Goal: Information Seeking & Learning: Learn about a topic

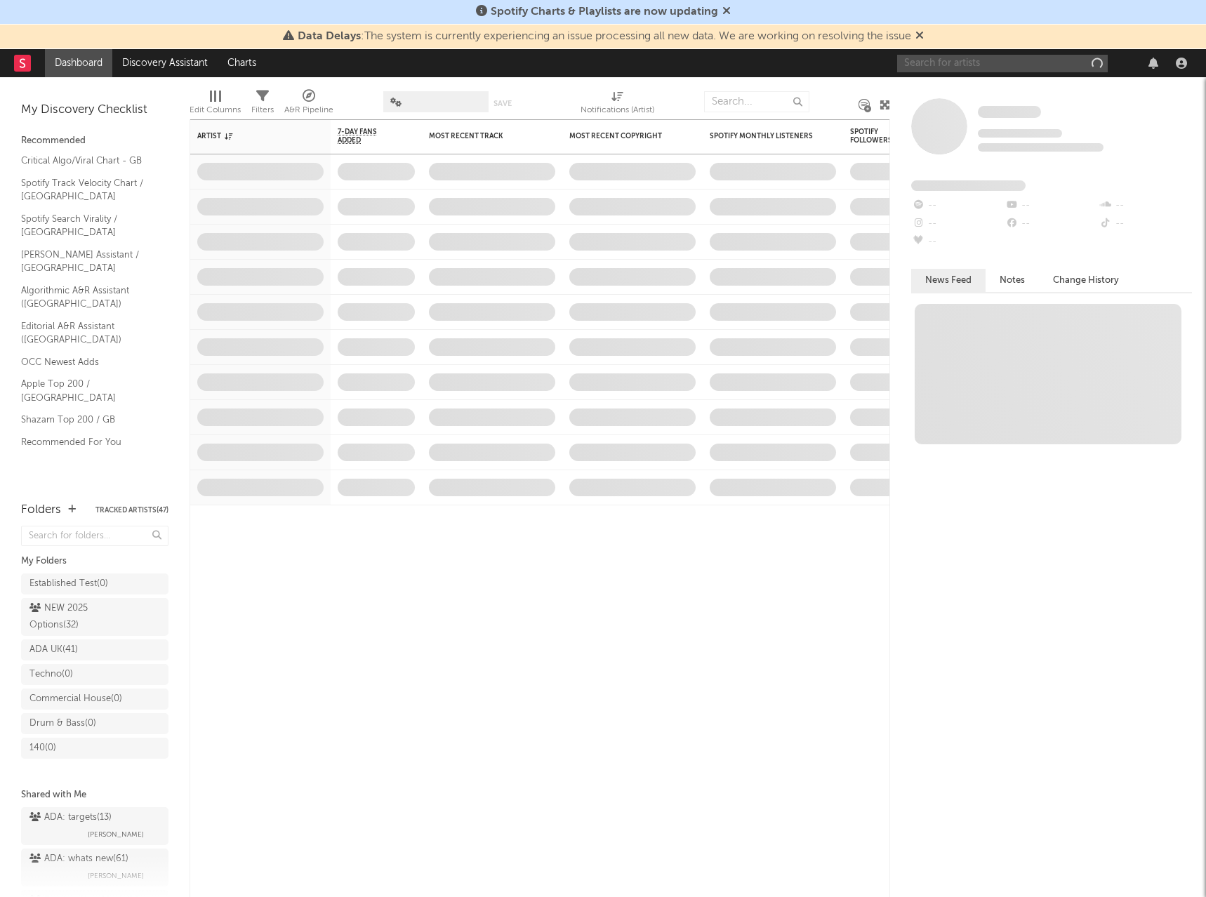
click at [930, 66] on input "text" at bounding box center [1002, 64] width 211 height 18
paste input "[PERSON_NAME]"
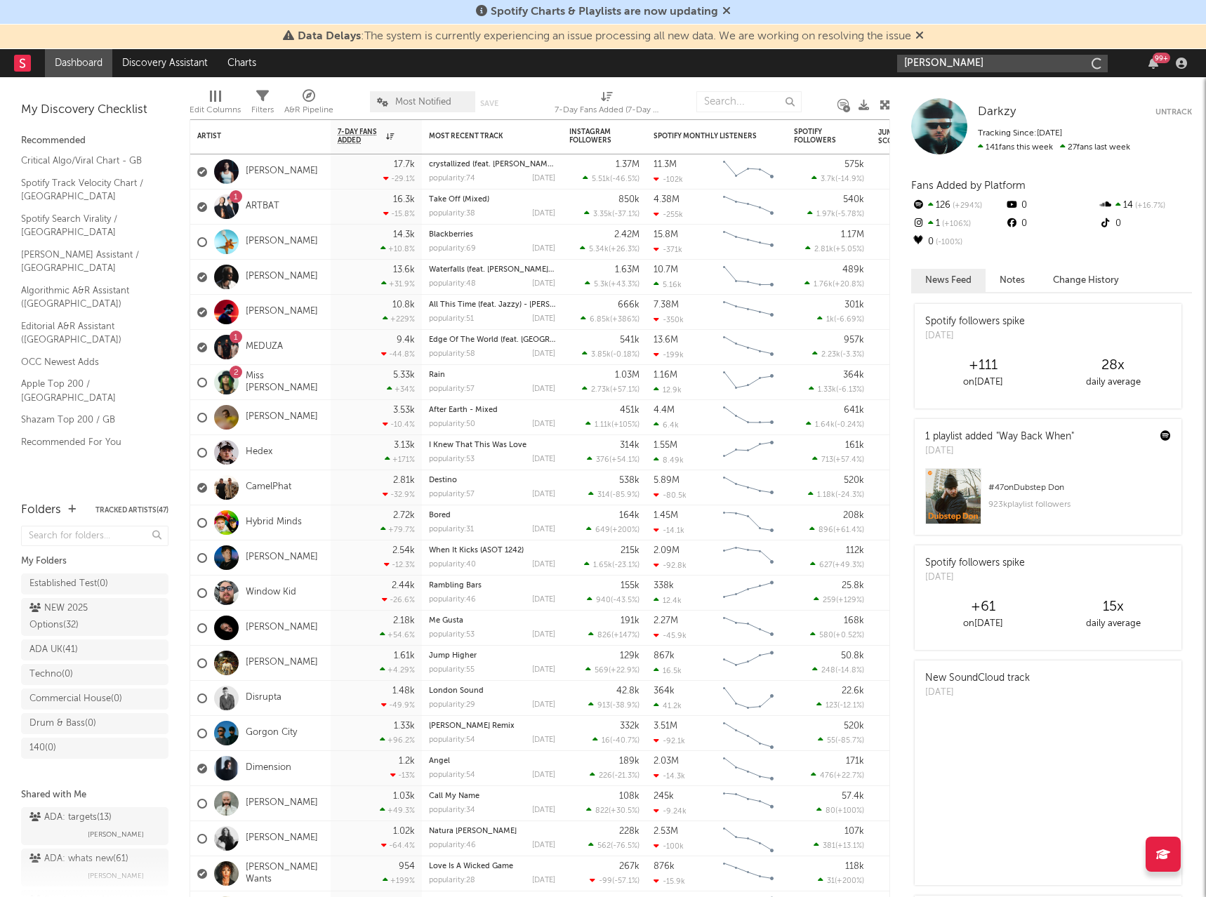
click at [1012, 59] on input "[PERSON_NAME]" at bounding box center [1002, 64] width 211 height 18
type input "[PERSON_NAME]"
click at [1031, 88] on div "[PERSON_NAME]" at bounding box center [1024, 91] width 154 height 17
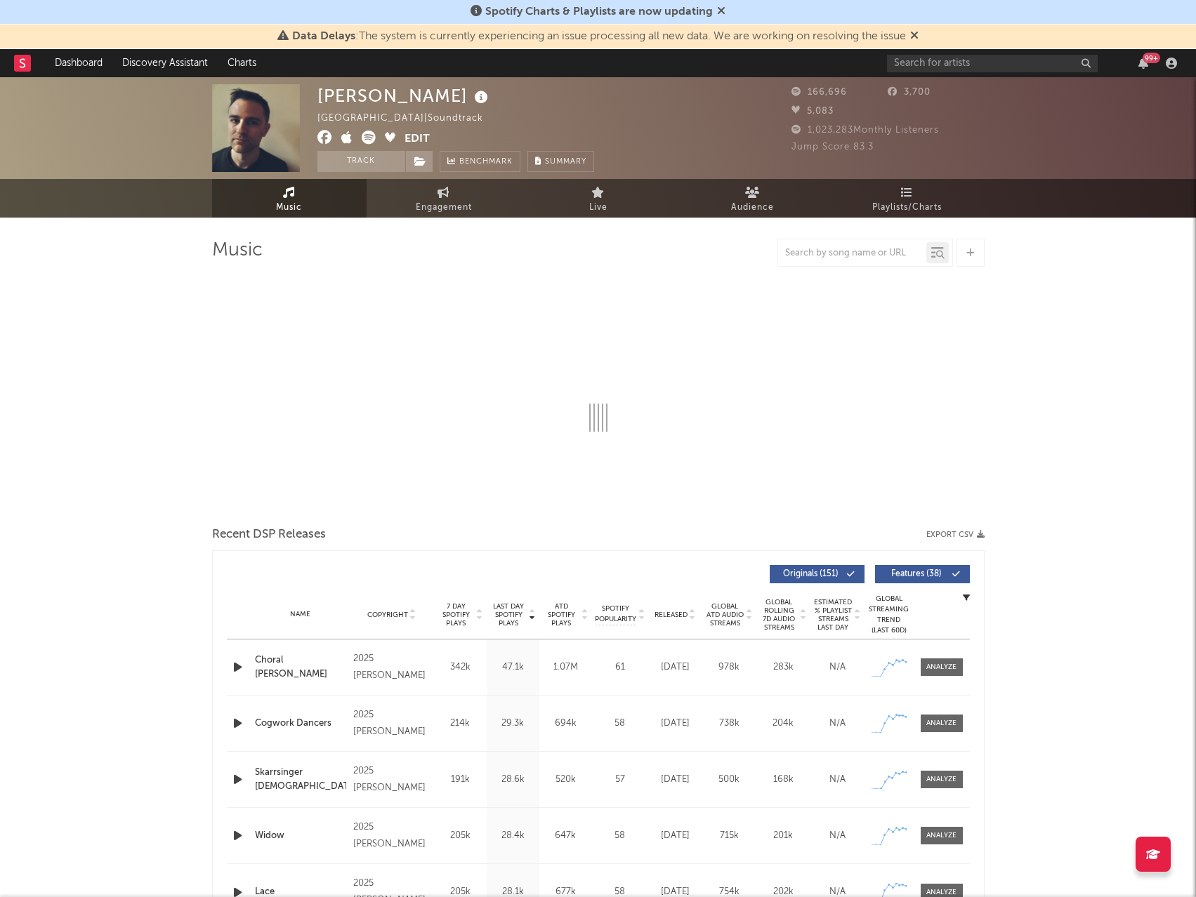
select select "6m"
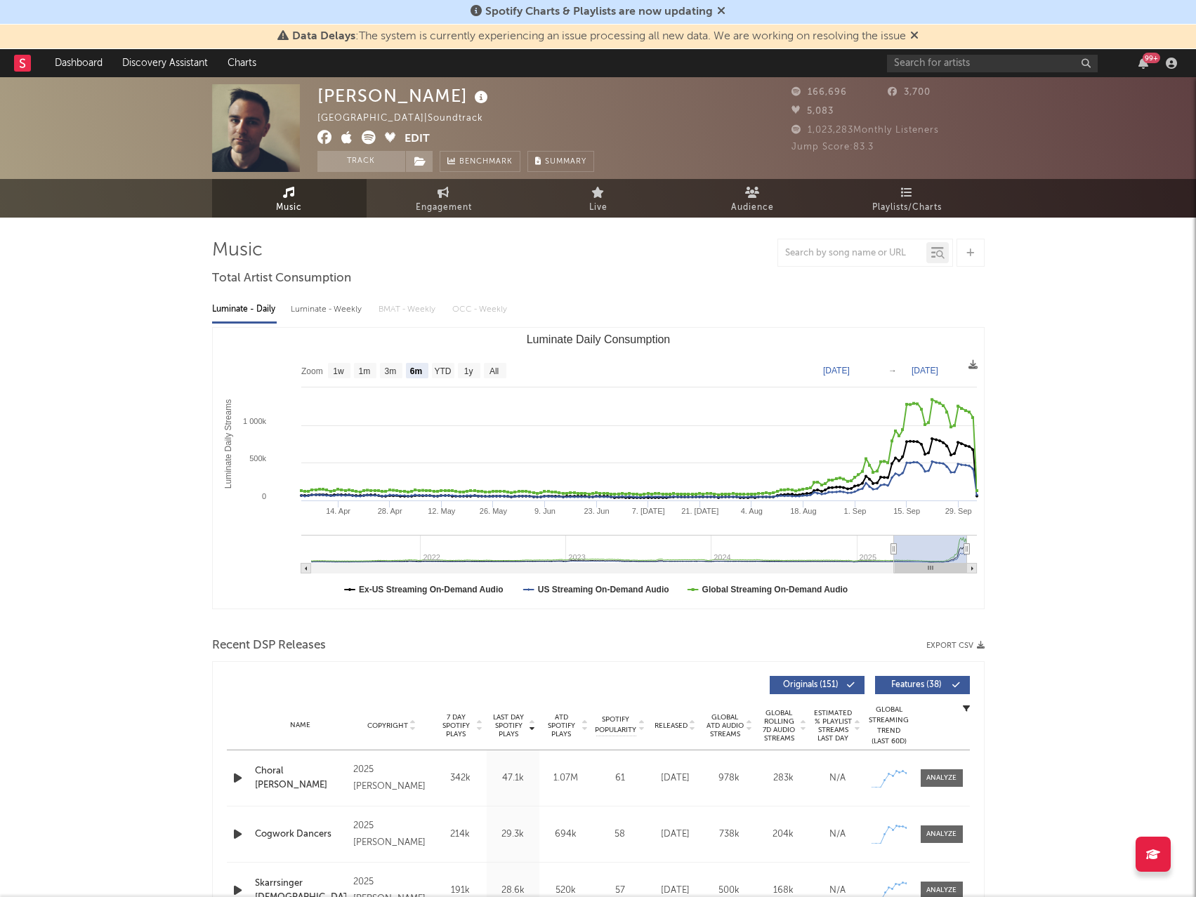
click at [368, 135] on icon at bounding box center [369, 138] width 14 height 14
click at [954, 64] on input "text" at bounding box center [992, 64] width 211 height 18
paste input "Wrigley"
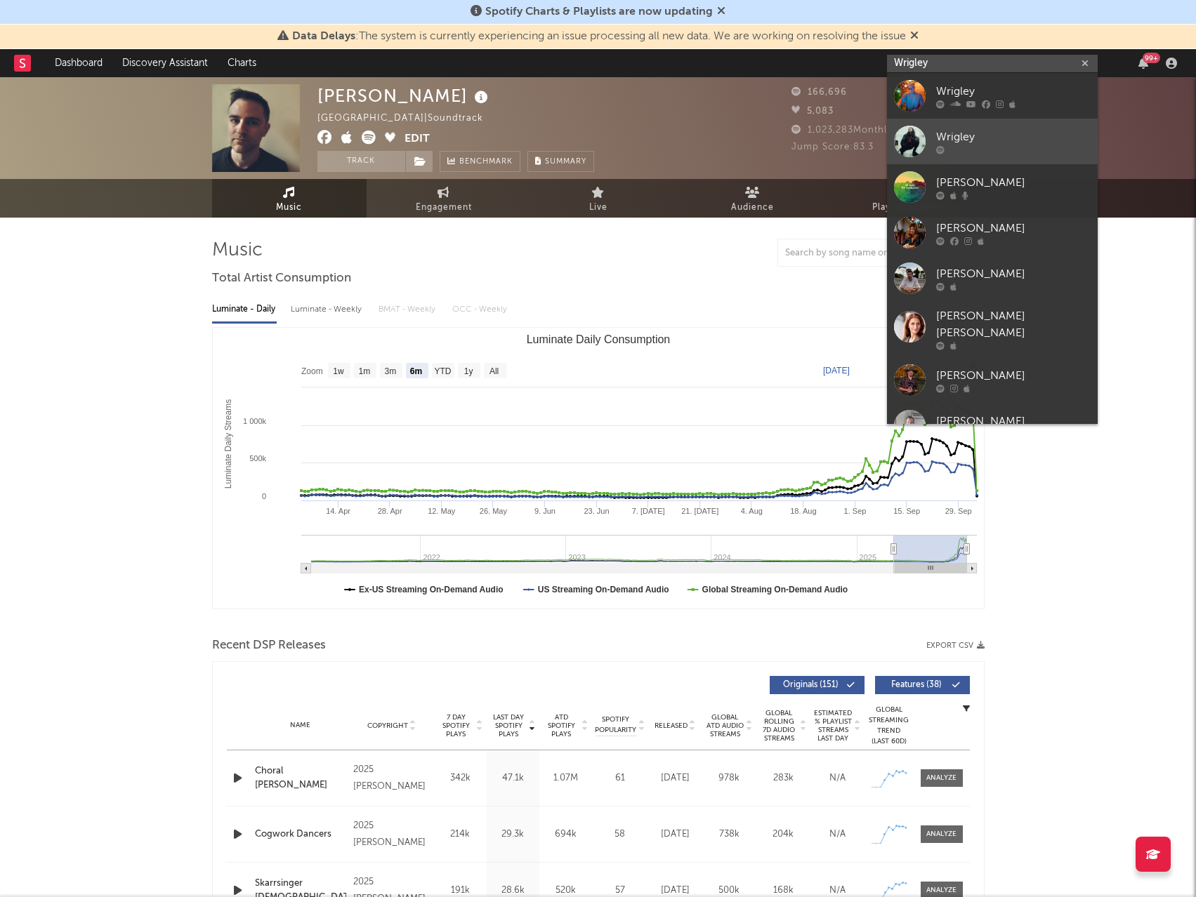
type input "Wrigley"
click at [960, 143] on div "Wrigley" at bounding box center [1013, 136] width 154 height 17
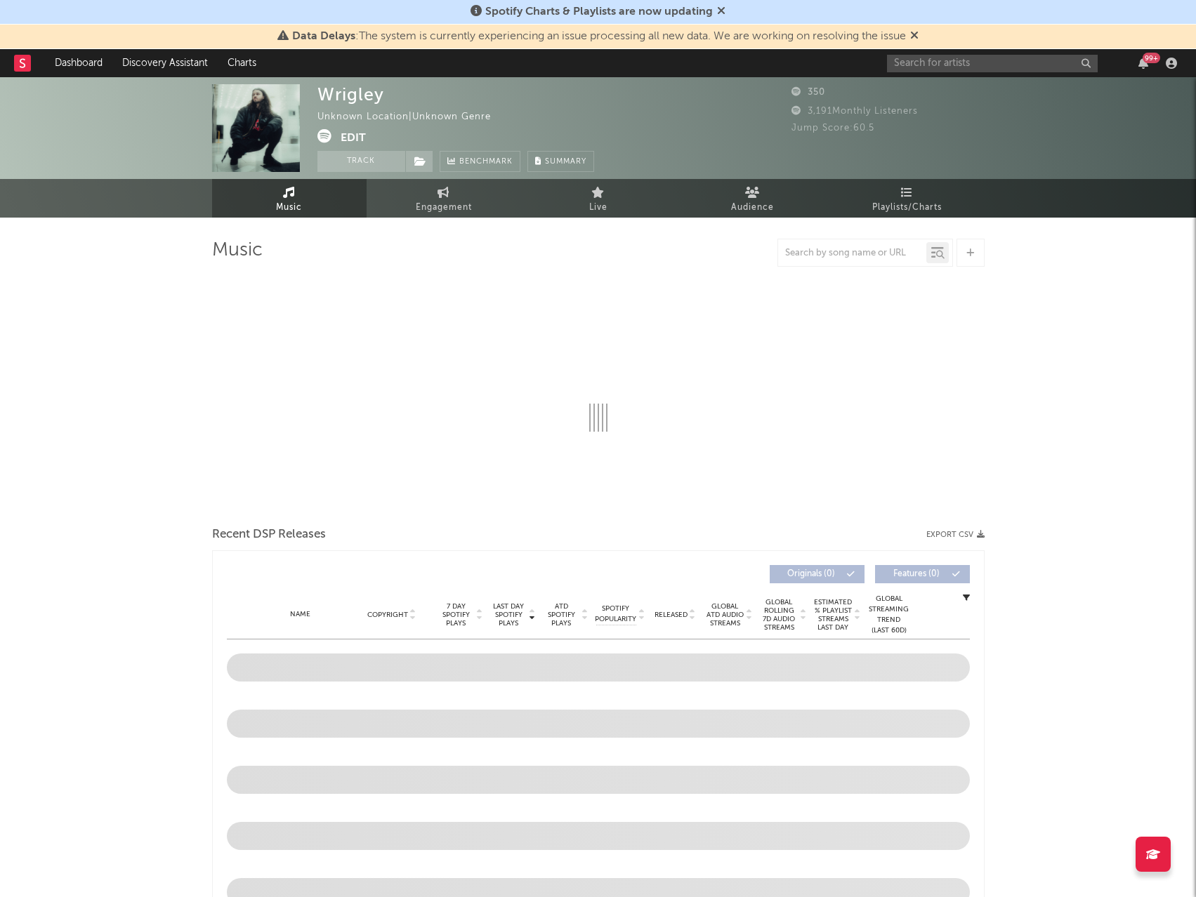
select select "1w"
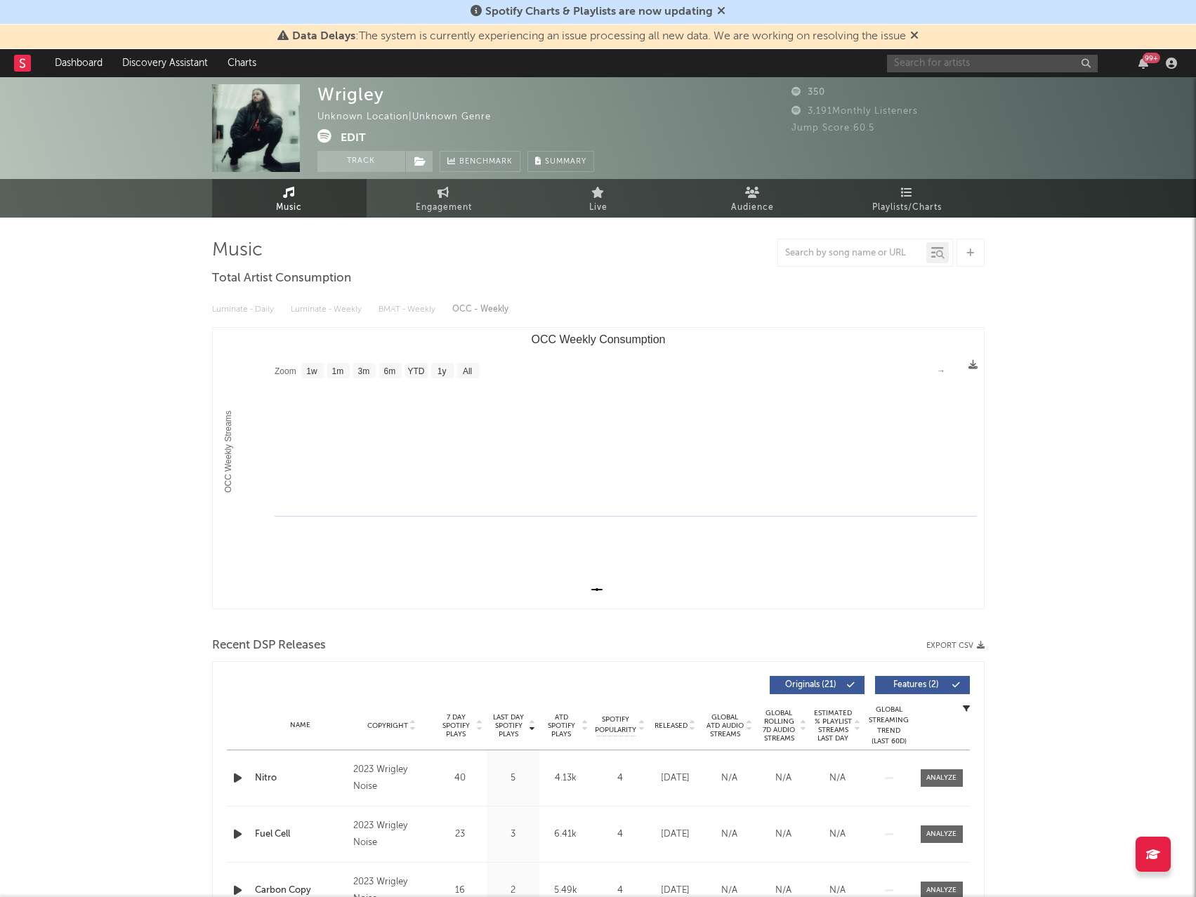
click at [971, 60] on input "text" at bounding box center [992, 64] width 211 height 18
paste input "[PERSON_NAME]"
type input "[PERSON_NAME]"
click at [949, 67] on input "text" at bounding box center [992, 64] width 211 height 18
paste input "[PERSON_NAME]"
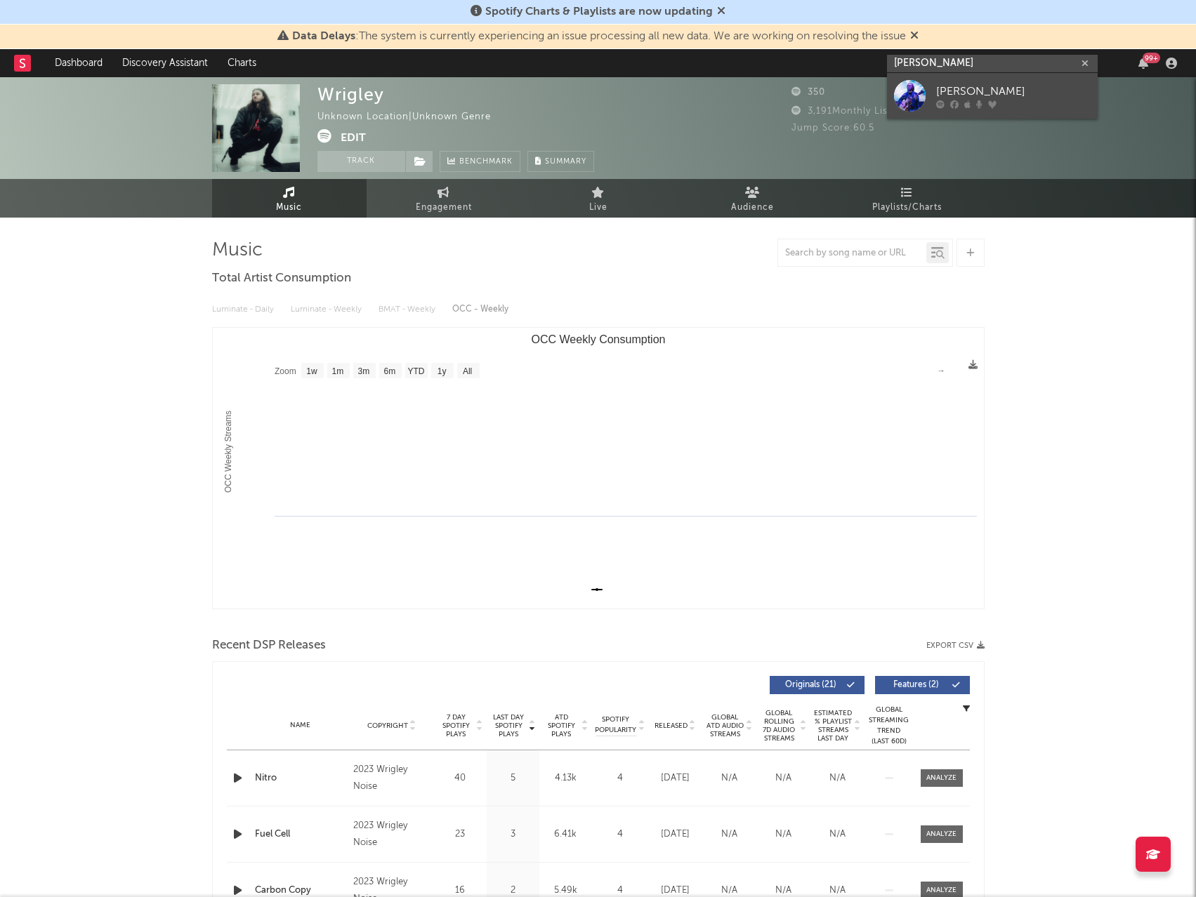
type input "[PERSON_NAME]"
click at [957, 88] on div "[PERSON_NAME]" at bounding box center [1013, 91] width 154 height 17
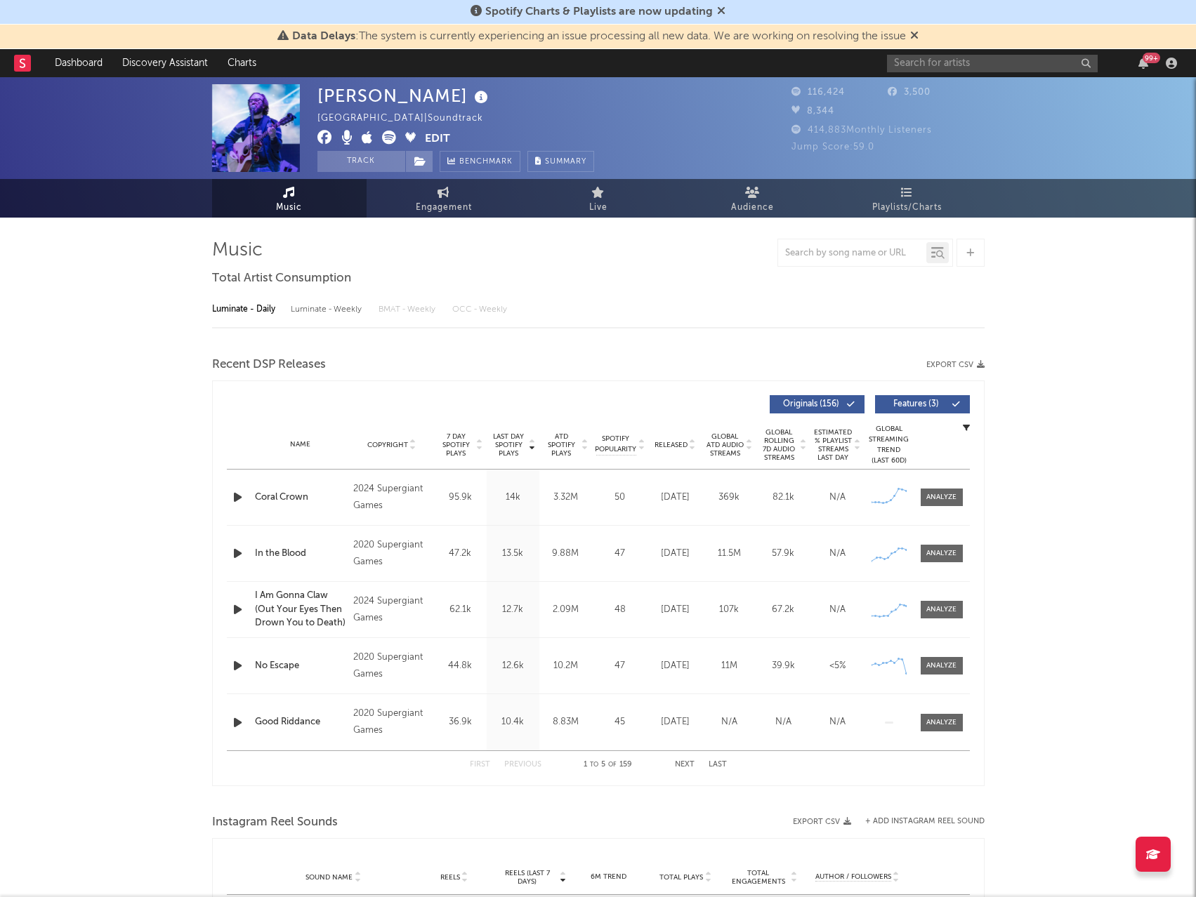
select select "6m"
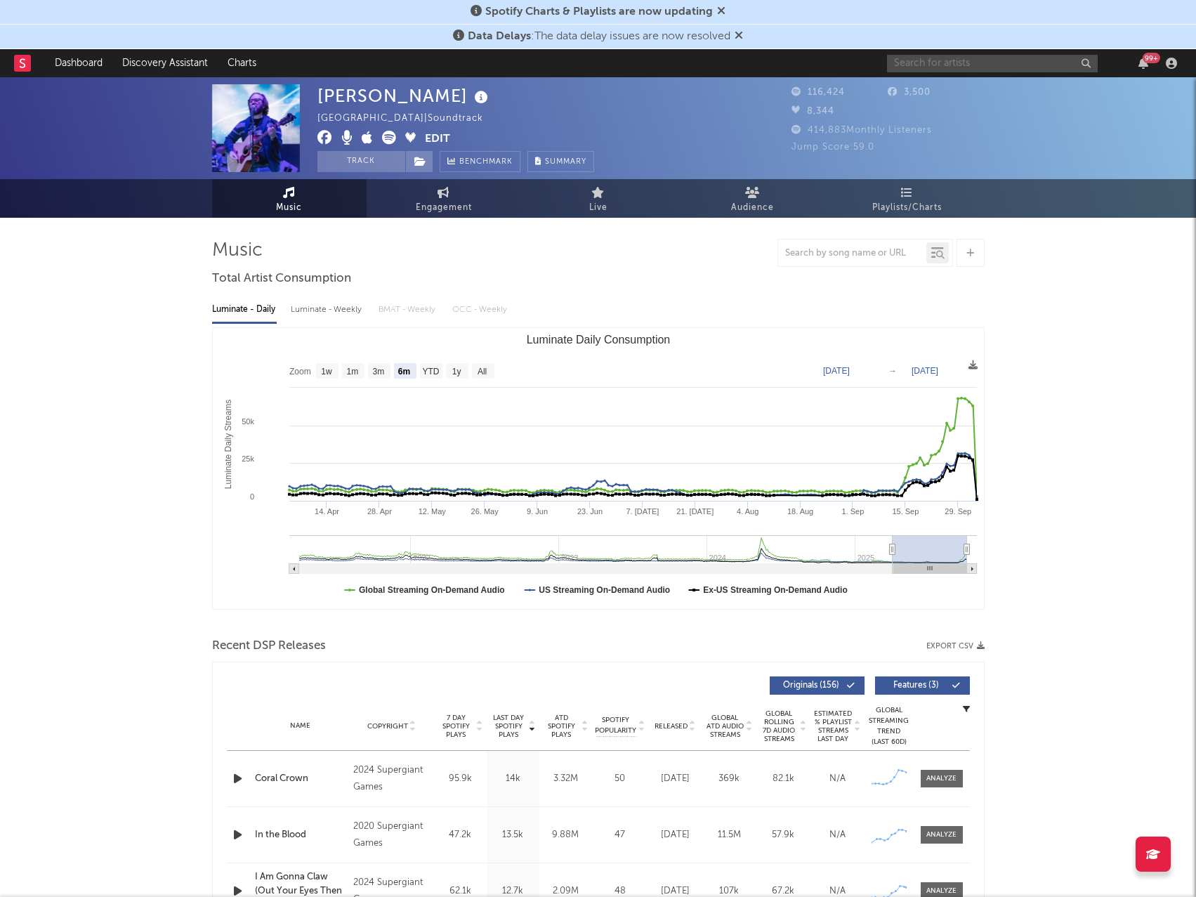
click at [950, 67] on input "text" at bounding box center [992, 64] width 211 height 18
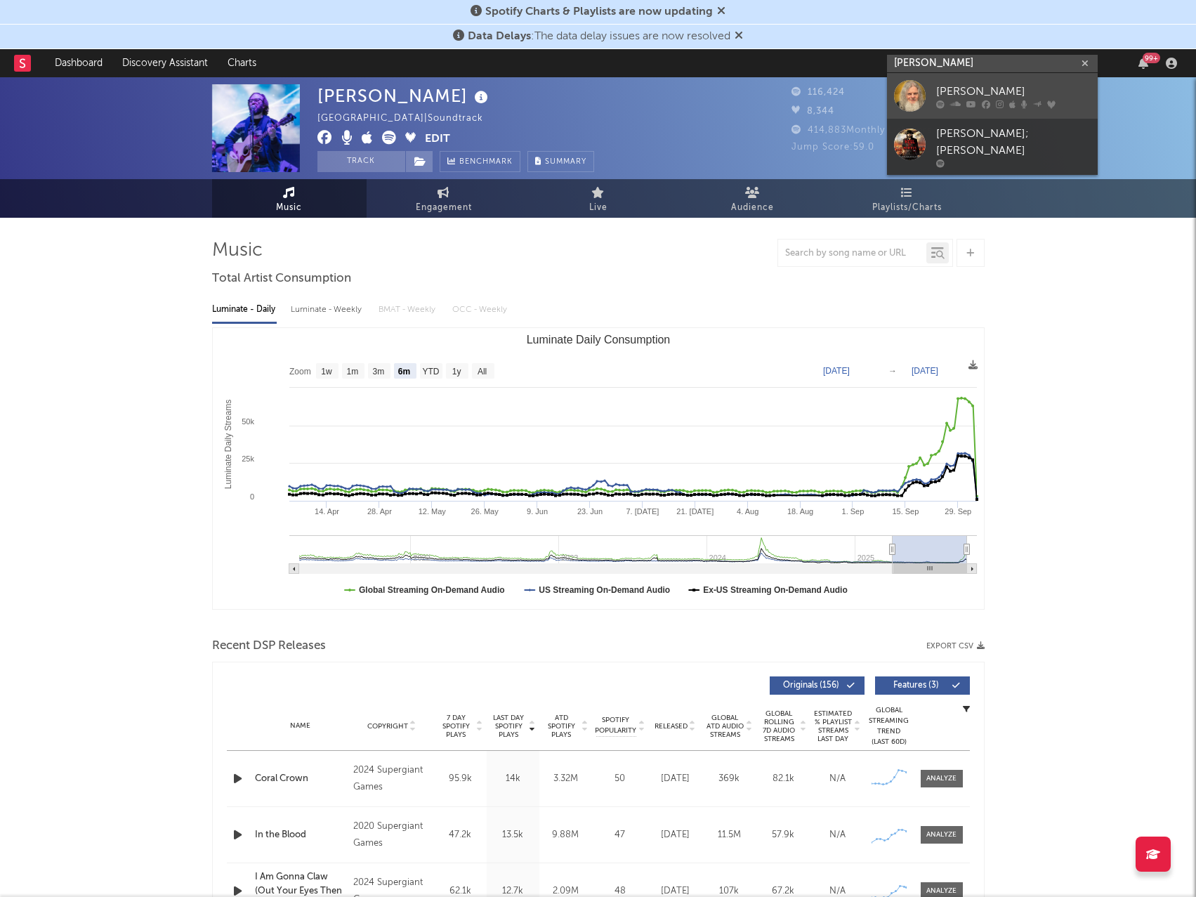
type input "[PERSON_NAME]"
click at [960, 86] on div "[PERSON_NAME]" at bounding box center [1013, 91] width 154 height 17
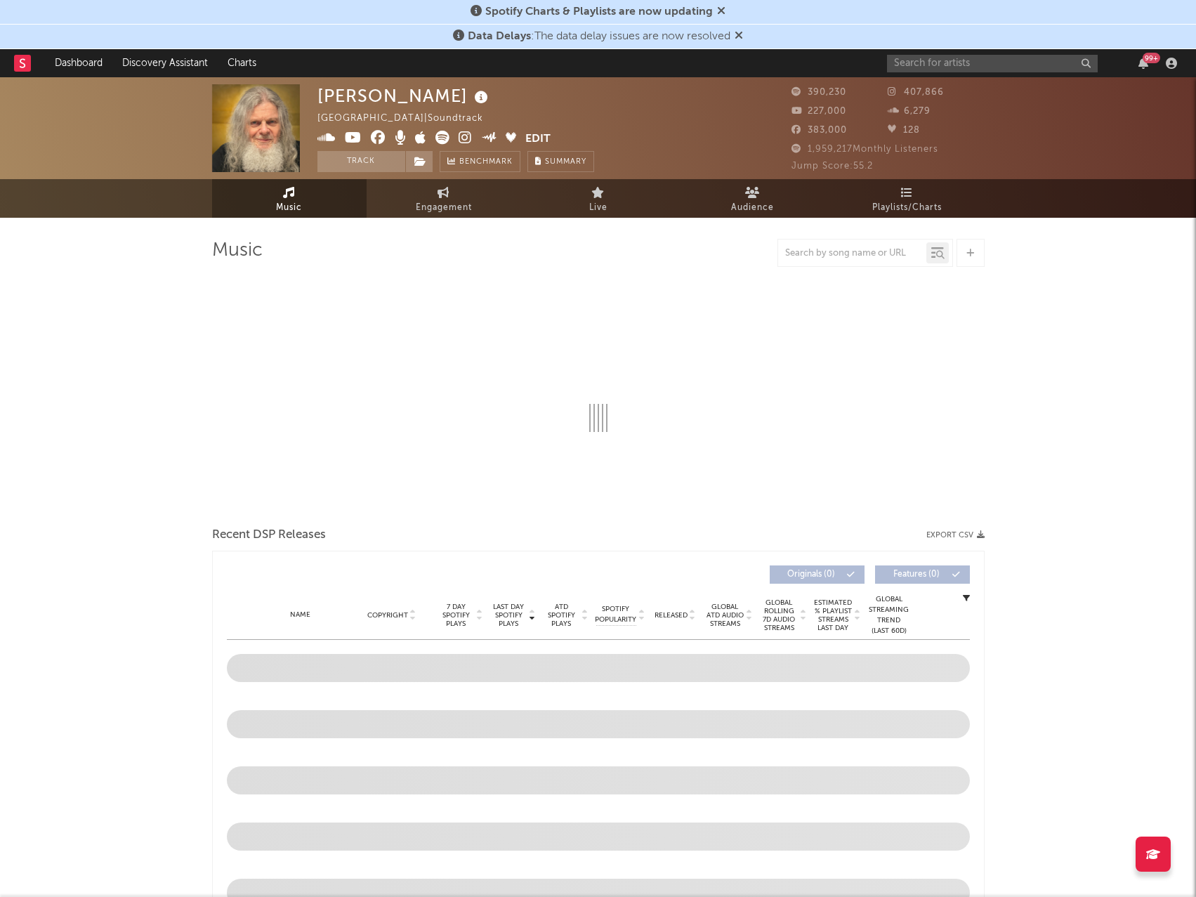
select select "6m"
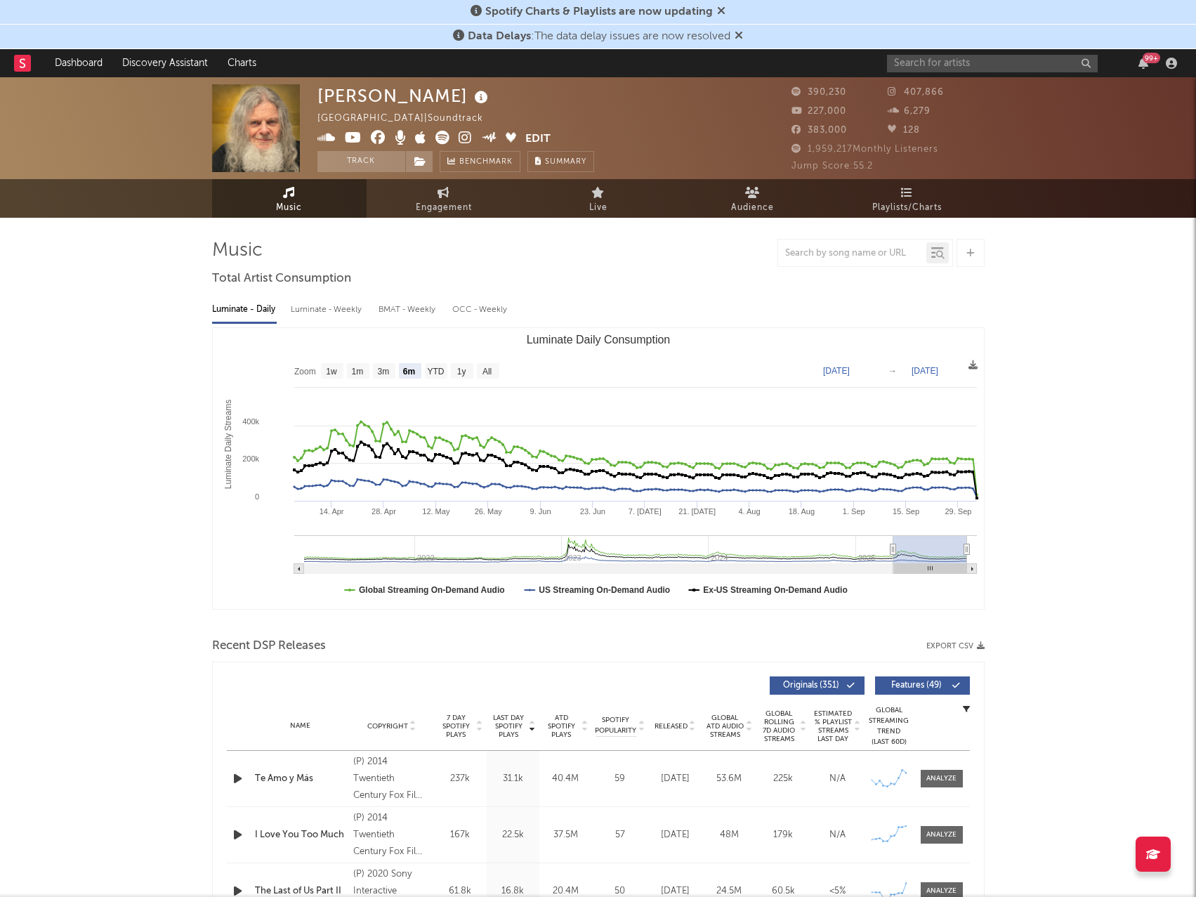
type input "[DATE]"
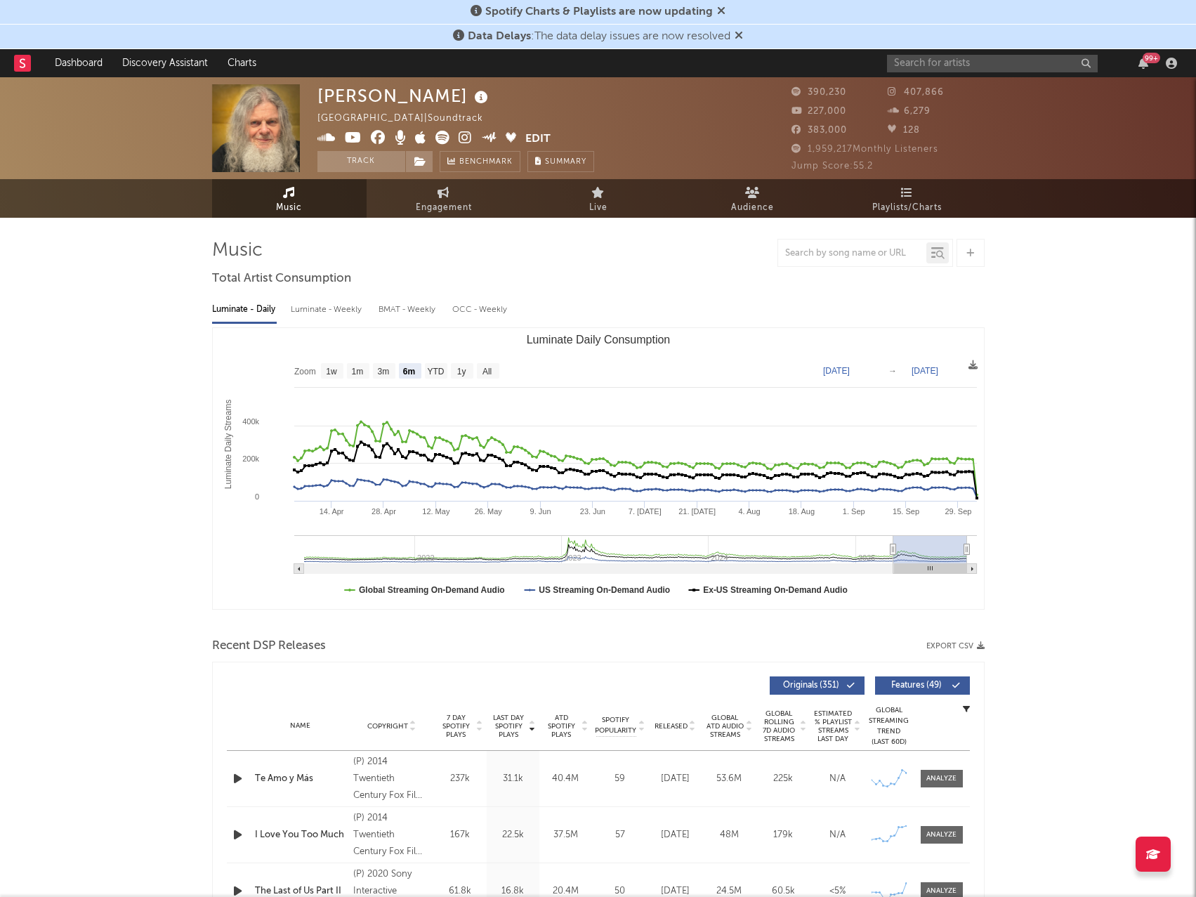
type input "[DATE]"
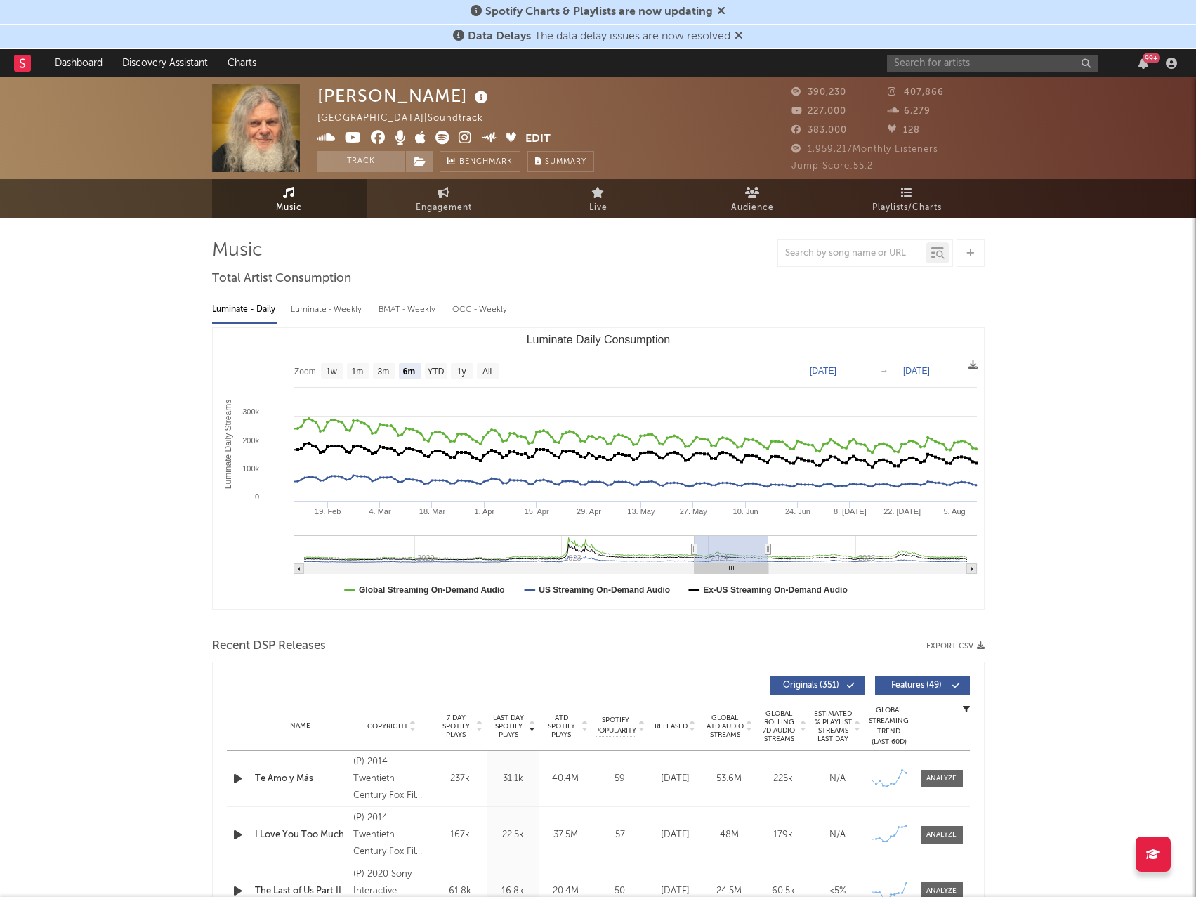
type input "[DATE]"
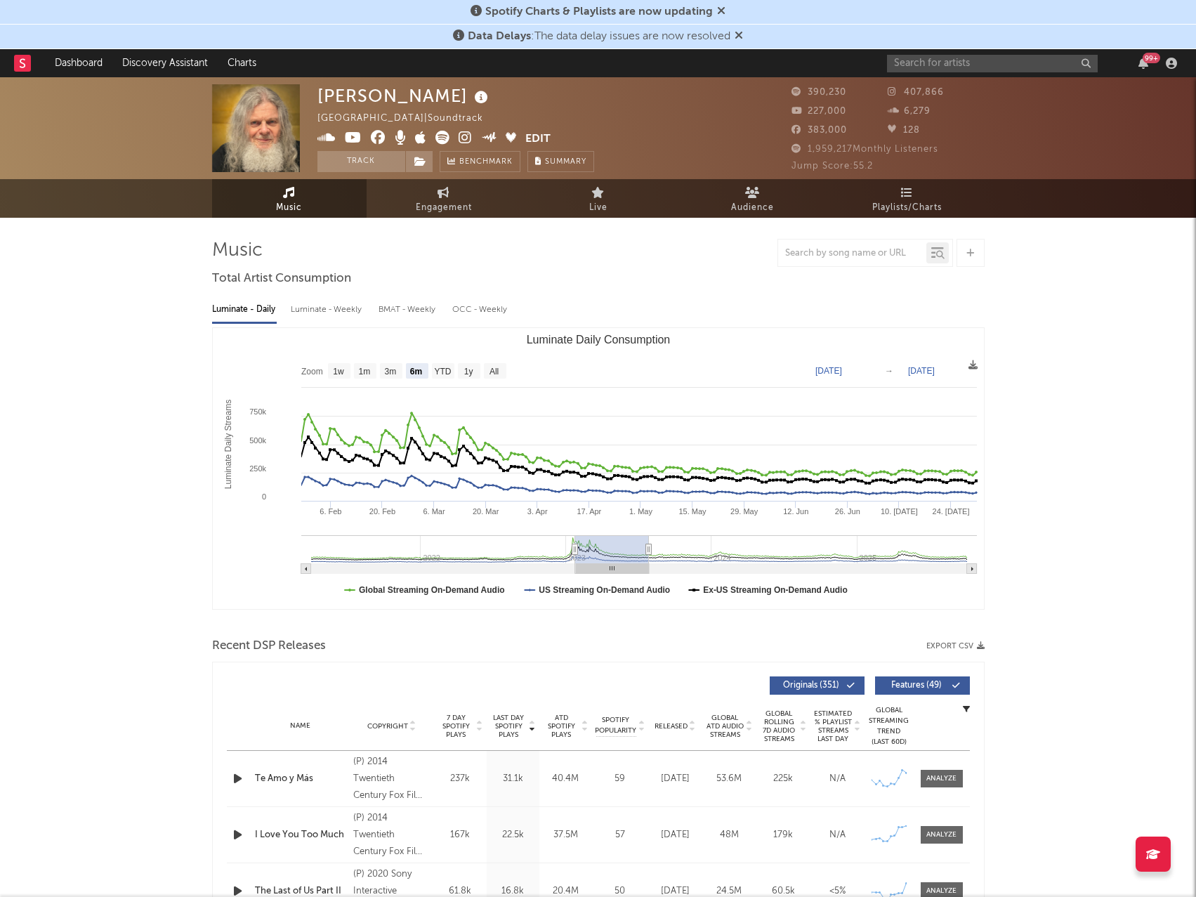
type input "[DATE]"
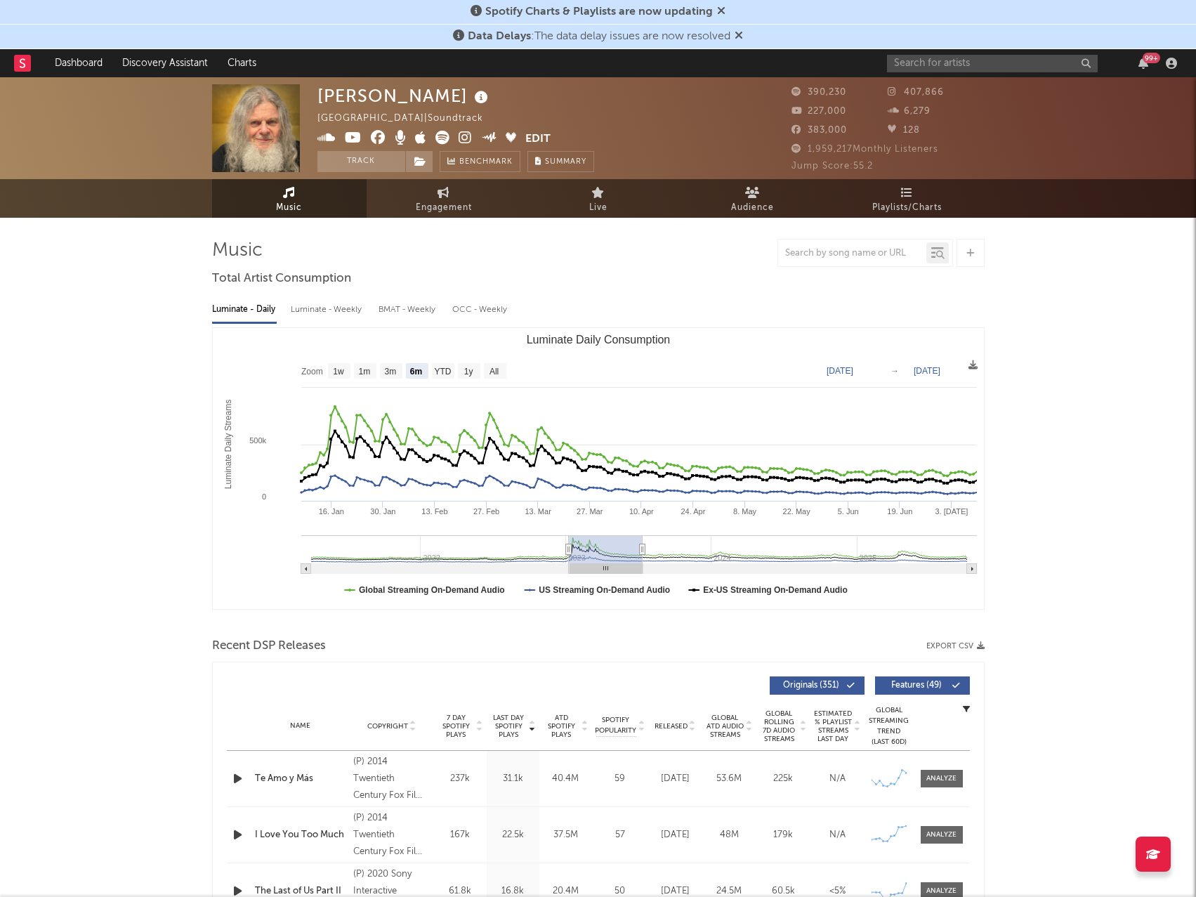
drag, startPoint x: 896, startPoint y: 550, endPoint x: 565, endPoint y: 553, distance: 331.4
click at [565, 553] on g "Luminate Daily Consumption" at bounding box center [638, 554] width 675 height 39
type input "[DATE]"
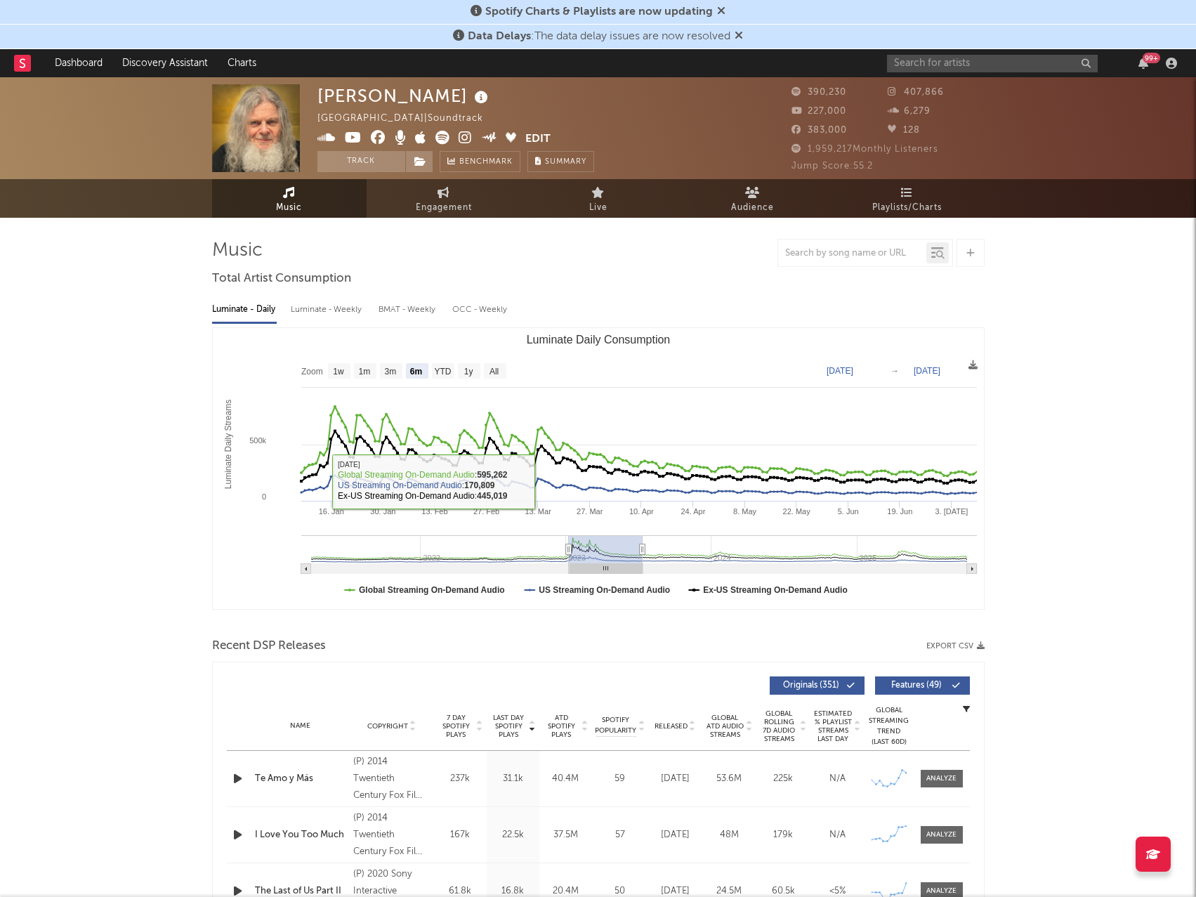
type input "[DATE]"
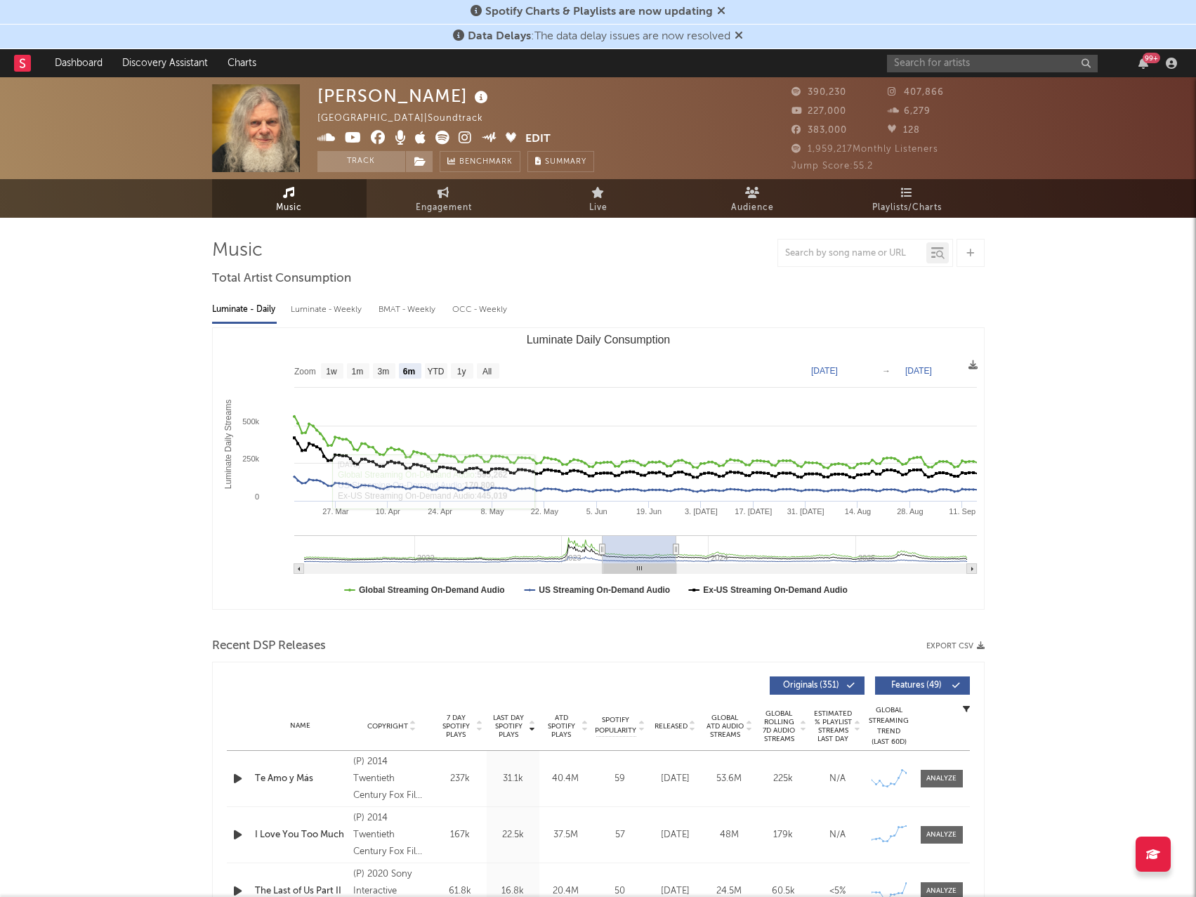
type input "[DATE]"
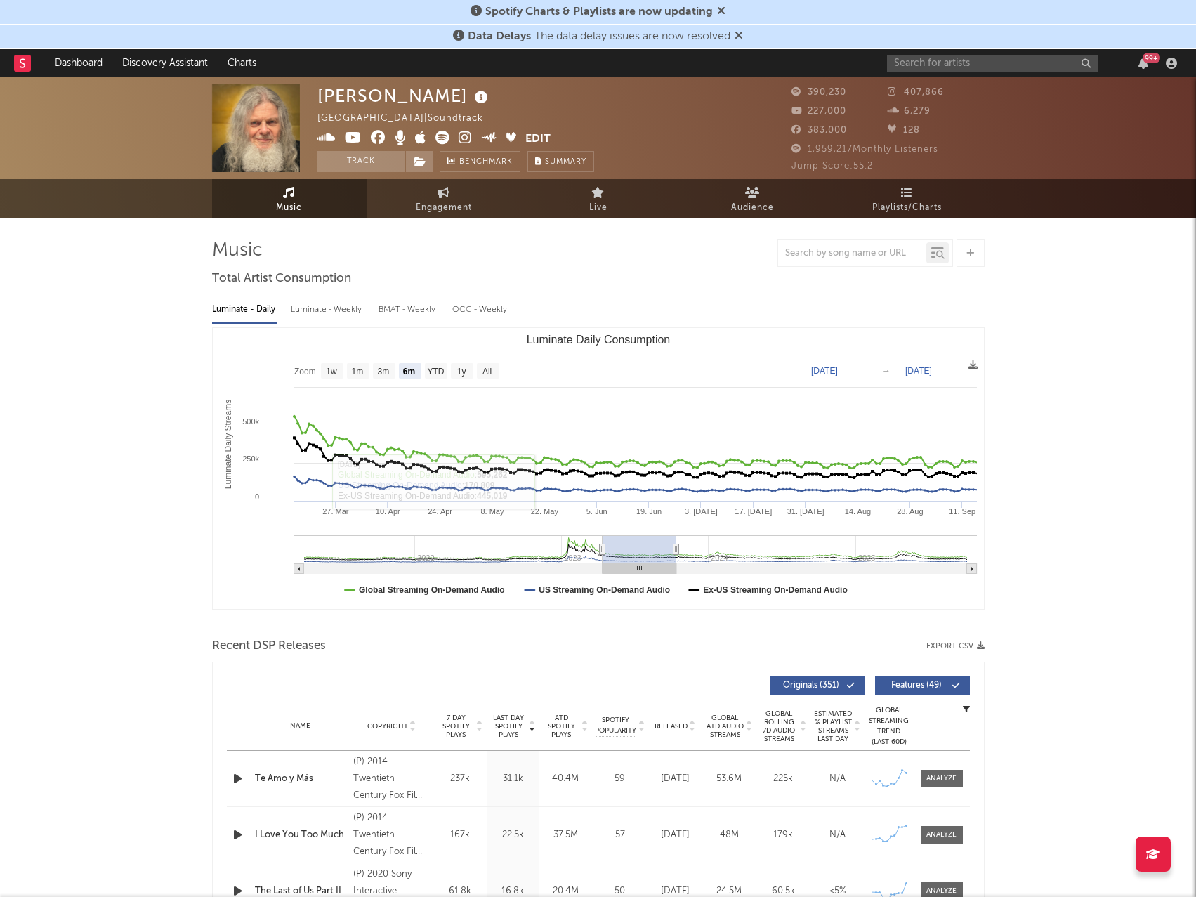
type input "[DATE]"
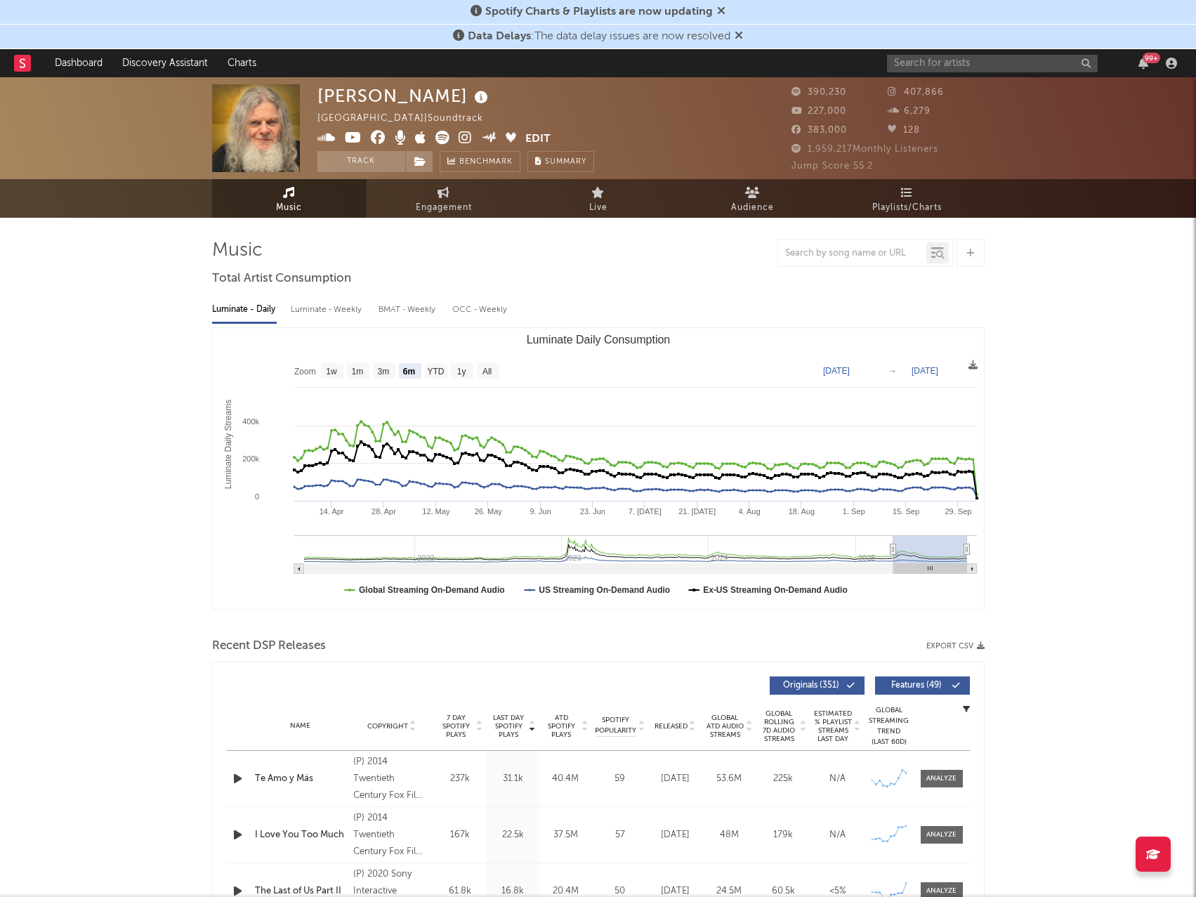
drag, startPoint x: 616, startPoint y: 547, endPoint x: 1161, endPoint y: 559, distance: 545.0
drag, startPoint x: 166, startPoint y: 395, endPoint x: 312, endPoint y: 209, distance: 237.5
click at [984, 62] on input "text" at bounding box center [992, 64] width 211 height 18
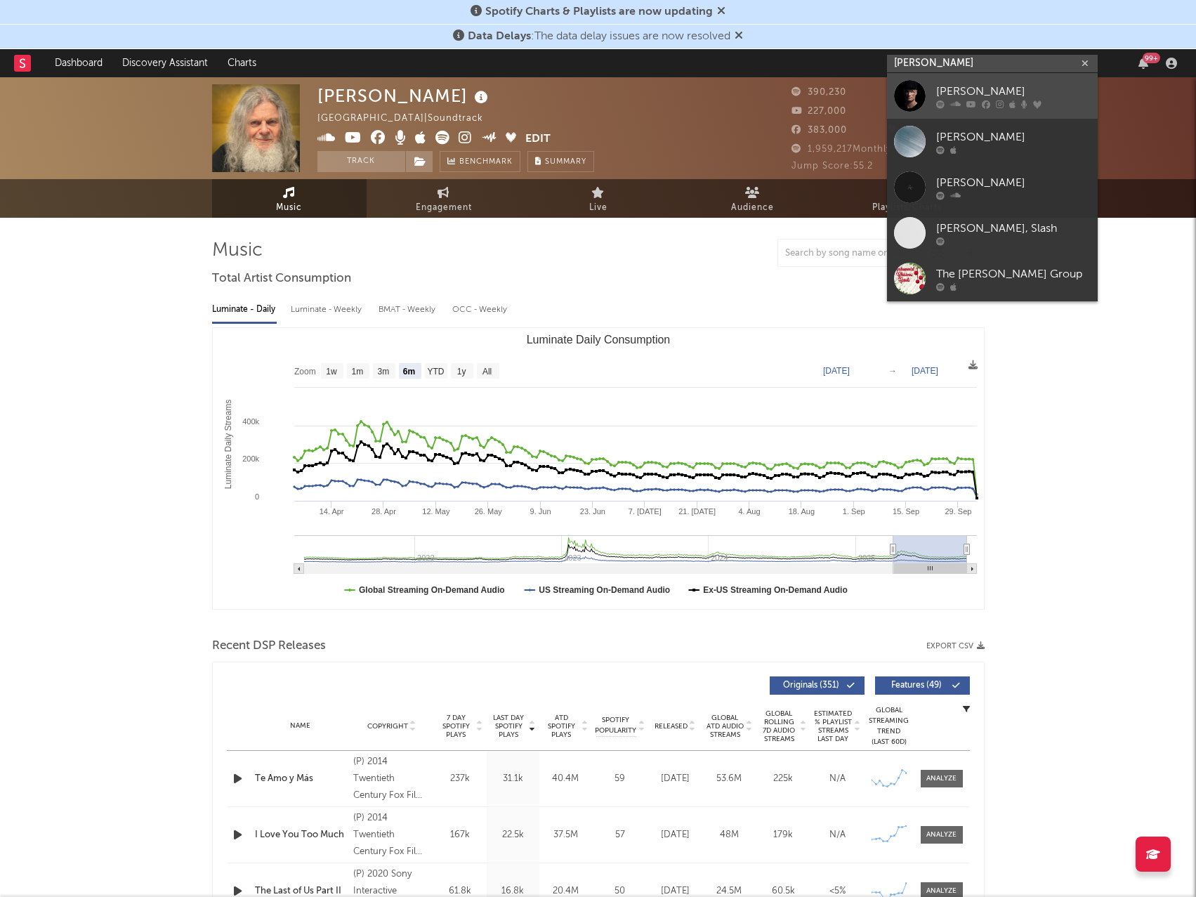
type input "[PERSON_NAME]"
click at [980, 86] on div "[PERSON_NAME]" at bounding box center [1013, 91] width 154 height 17
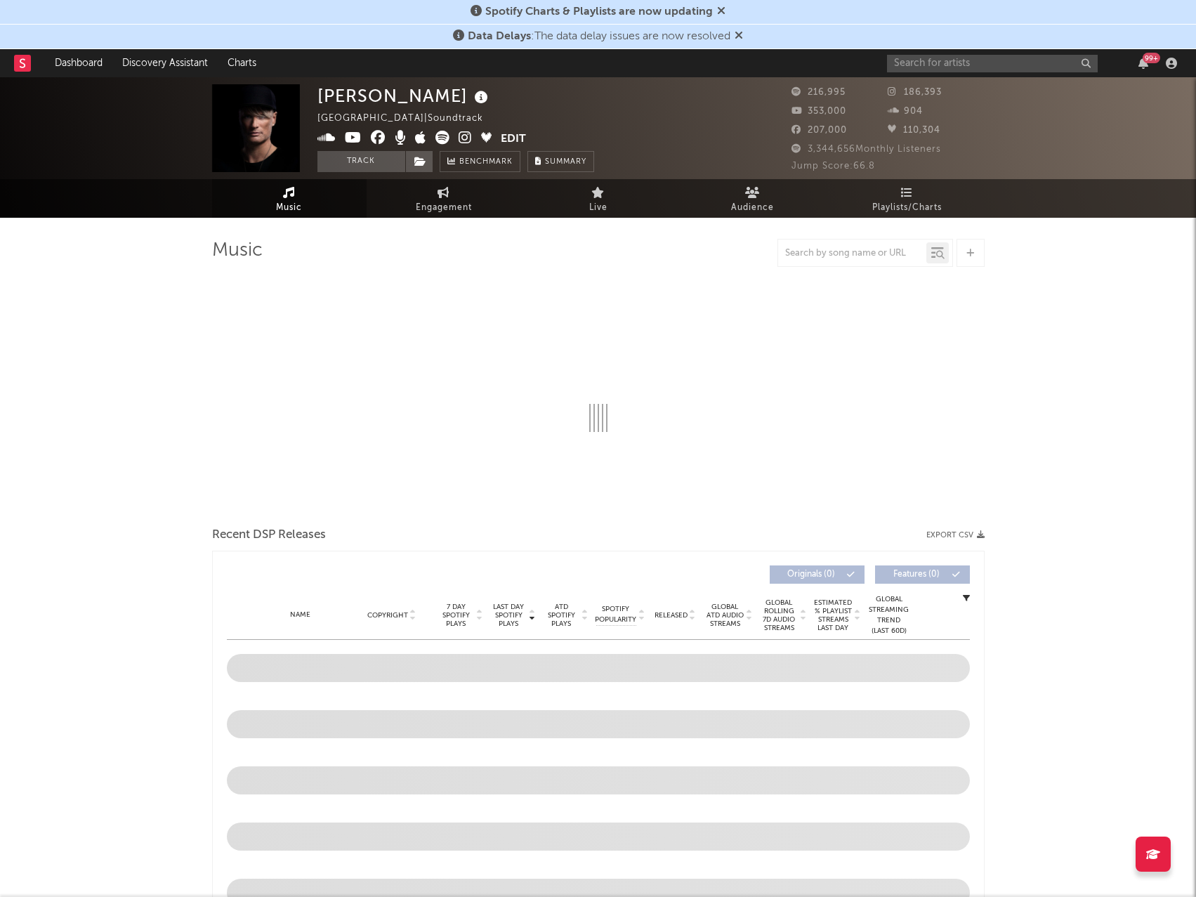
select select "6m"
